Goal: Entertainment & Leisure: Consume media (video, audio)

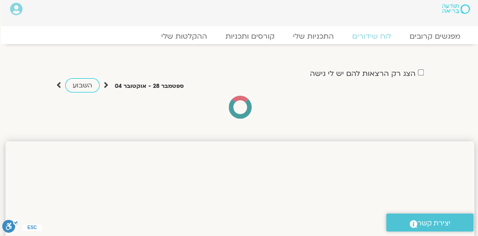
scroll to position [0, 0]
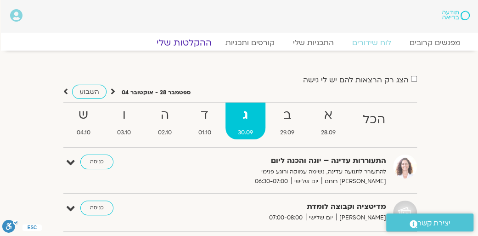
click at [200, 40] on link "ההקלטות שלי" at bounding box center [184, 42] width 77 height 11
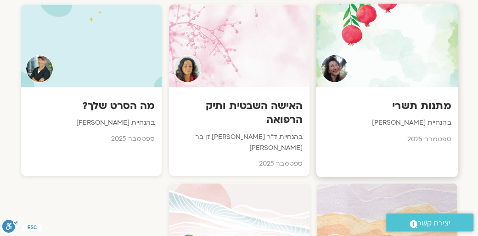
scroll to position [689, 0]
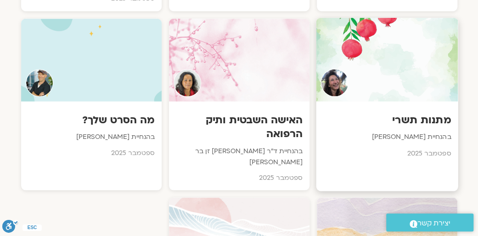
click at [415, 79] on div at bounding box center [387, 59] width 142 height 84
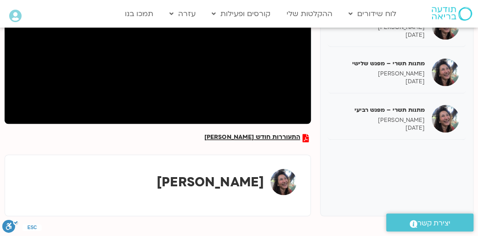
scroll to position [138, 0]
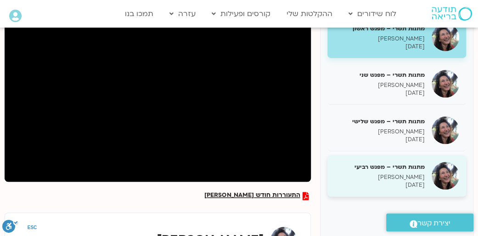
click at [362, 180] on p "[PERSON_NAME]" at bounding box center [379, 177] width 90 height 8
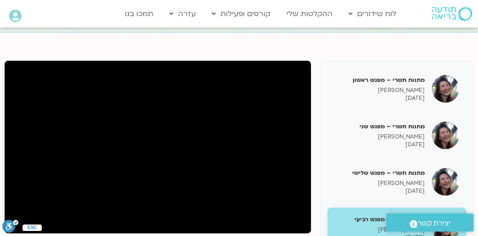
scroll to position [100, 0]
